Goal: Browse casually

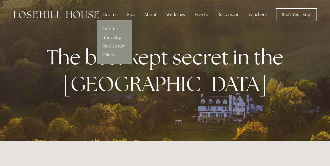
click at [110, 29] on link "Rooms" at bounding box center [114, 28] width 35 height 9
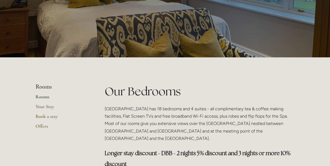
scroll to position [54, 0]
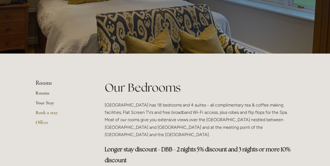
click at [47, 102] on link "Your Stay" at bounding box center [62, 105] width 52 height 10
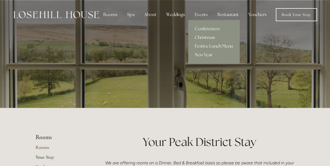
click at [205, 37] on link "Christmas" at bounding box center [213, 37] width 51 height 9
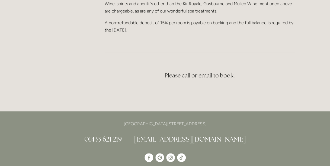
scroll to position [1003, 0]
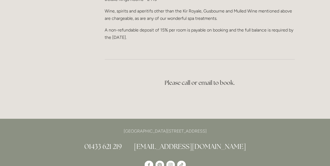
click at [191, 150] on link "[EMAIL_ADDRESS][DOMAIN_NAME]" at bounding box center [190, 146] width 112 height 9
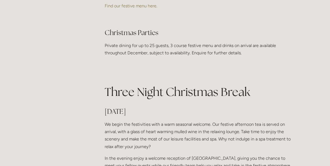
scroll to position [0, 0]
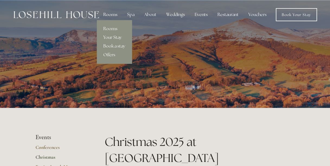
click at [108, 15] on div "Rooms" at bounding box center [110, 14] width 23 height 11
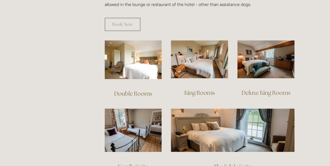
scroll to position [380, 0]
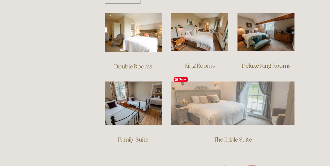
click at [230, 96] on img at bounding box center [233, 102] width 124 height 43
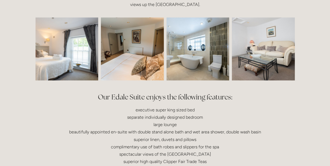
scroll to position [163, 0]
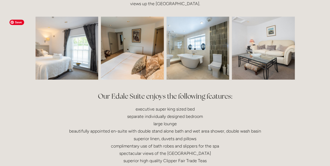
click at [72, 68] on img at bounding box center [54, 48] width 94 height 63
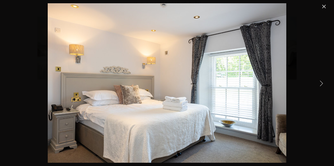
click at [320, 84] on link "Next Item" at bounding box center [321, 83] width 12 height 12
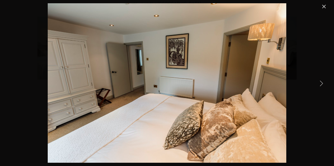
click at [320, 84] on link "Next Item" at bounding box center [321, 83] width 12 height 12
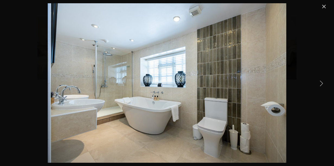
click at [320, 84] on link "Next Item" at bounding box center [321, 83] width 12 height 12
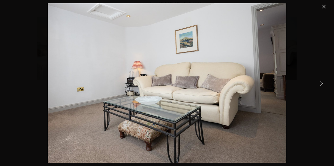
click at [324, 6] on link "Close" at bounding box center [324, 6] width 7 height 7
